Goal: Task Accomplishment & Management: Complete application form

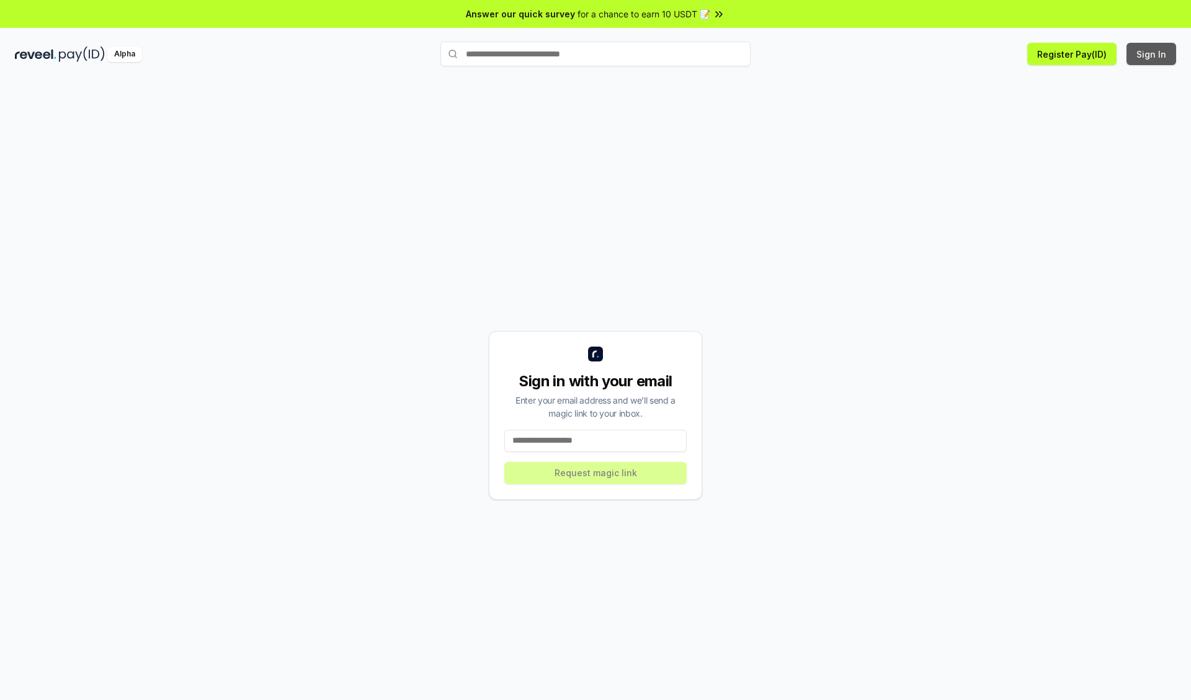
click at [1152, 54] on button "Sign In" at bounding box center [1151, 54] width 50 height 22
type input "**********"
click at [595, 473] on button "Request magic link" at bounding box center [595, 473] width 182 height 22
